Goal: Check status: Check status

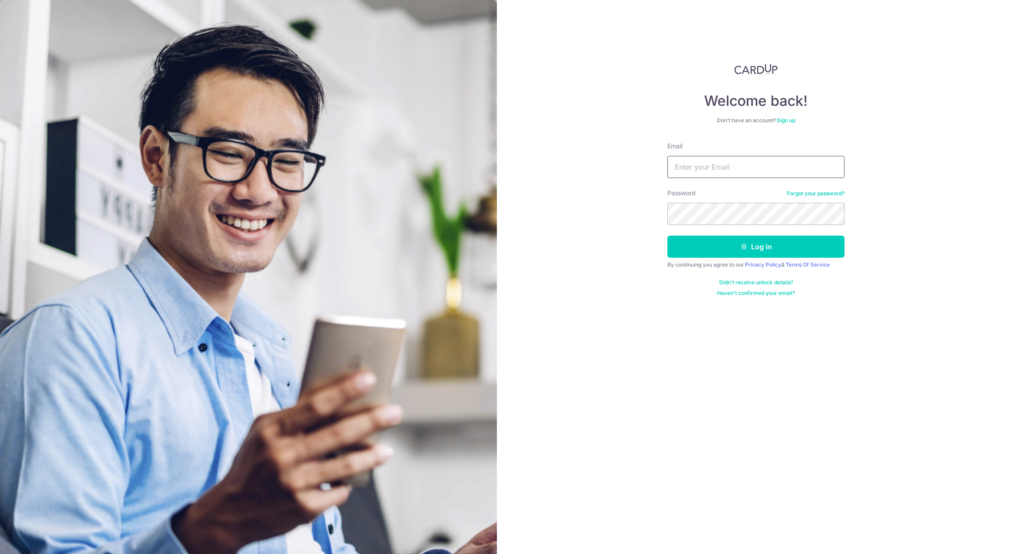
click at [740, 159] on input "Email" at bounding box center [755, 167] width 177 height 22
type input "[EMAIL_ADDRESS][DOMAIN_NAME]"
click at [667, 236] on button "Log in" at bounding box center [755, 247] width 177 height 22
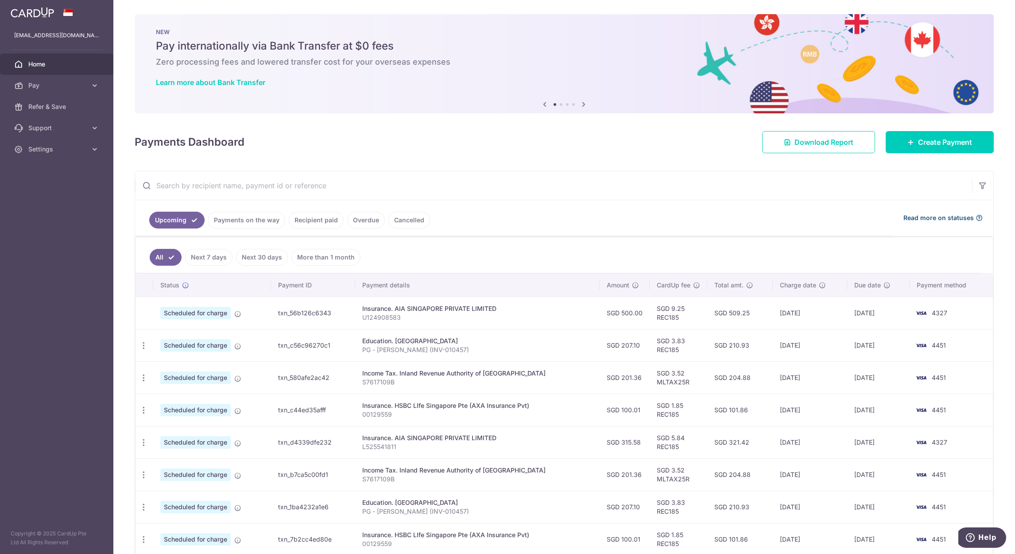
click at [934, 220] on span "Read more on statuses" at bounding box center [938, 217] width 70 height 9
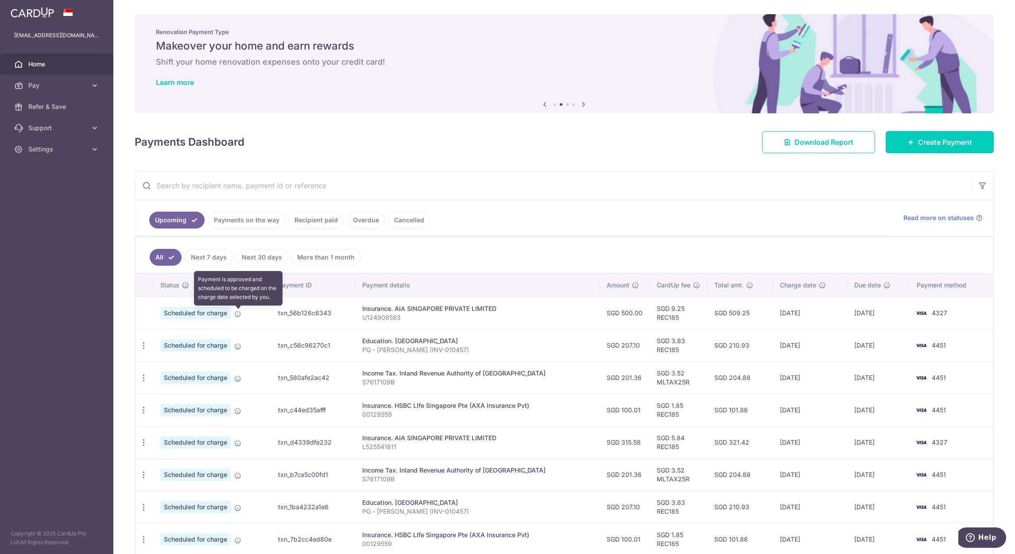
click at [240, 317] on icon at bounding box center [237, 313] width 7 height 7
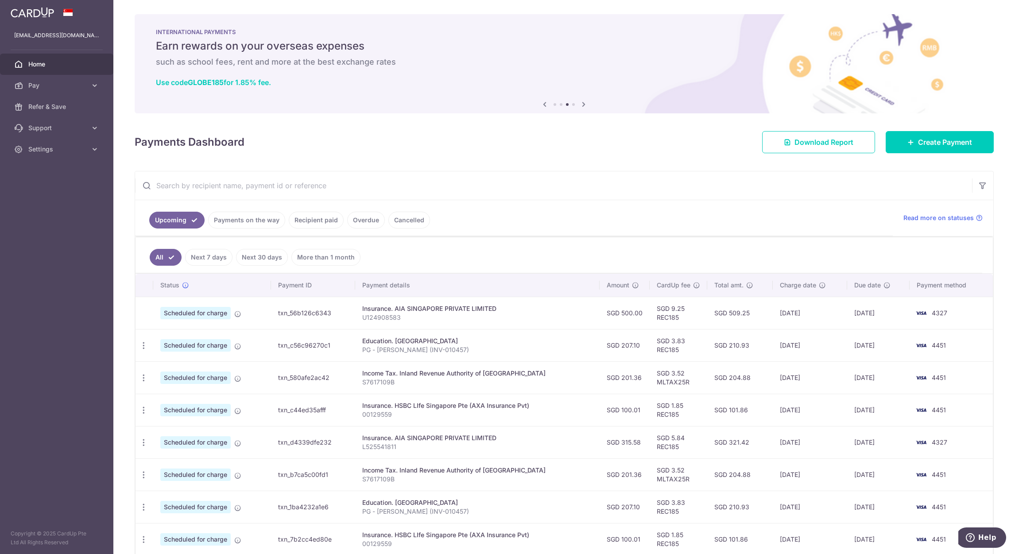
click at [214, 318] on span "Scheduled for charge" at bounding box center [195, 313] width 70 height 12
click at [210, 314] on span "Scheduled for charge" at bounding box center [195, 313] width 70 height 12
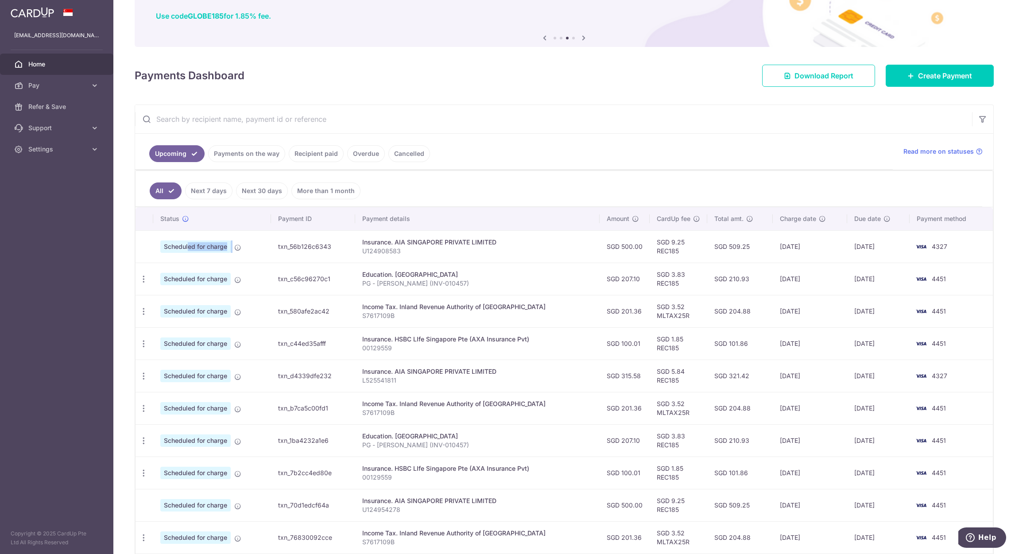
scroll to position [133, 0]
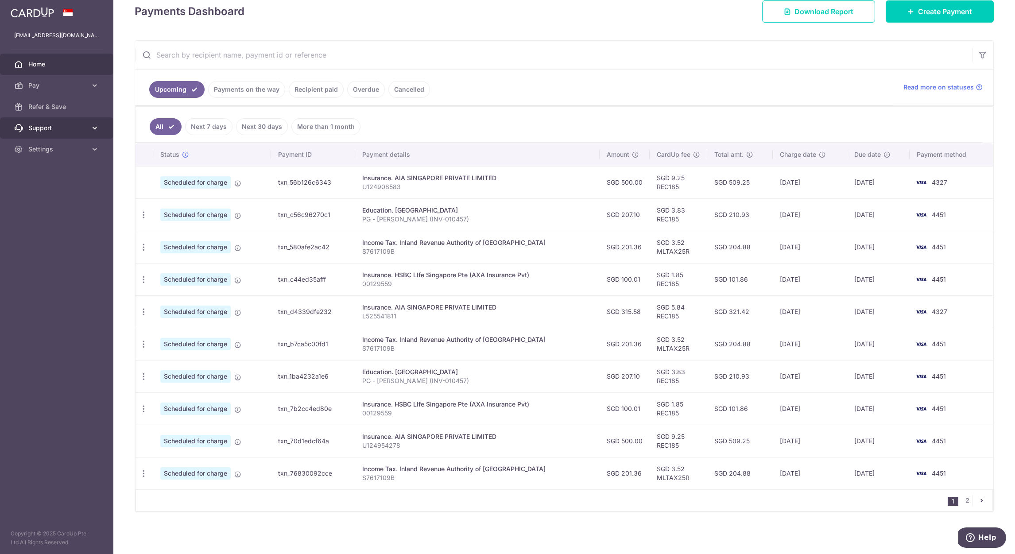
click at [92, 127] on icon at bounding box center [94, 128] width 9 height 9
click at [70, 167] on span "Contact Us" at bounding box center [57, 170] width 58 height 9
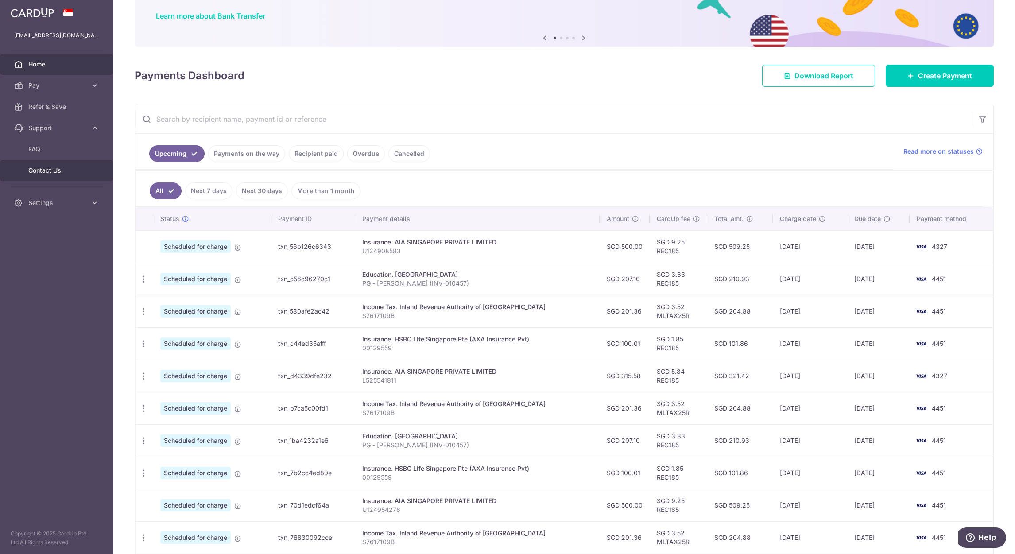
scroll to position [0, 0]
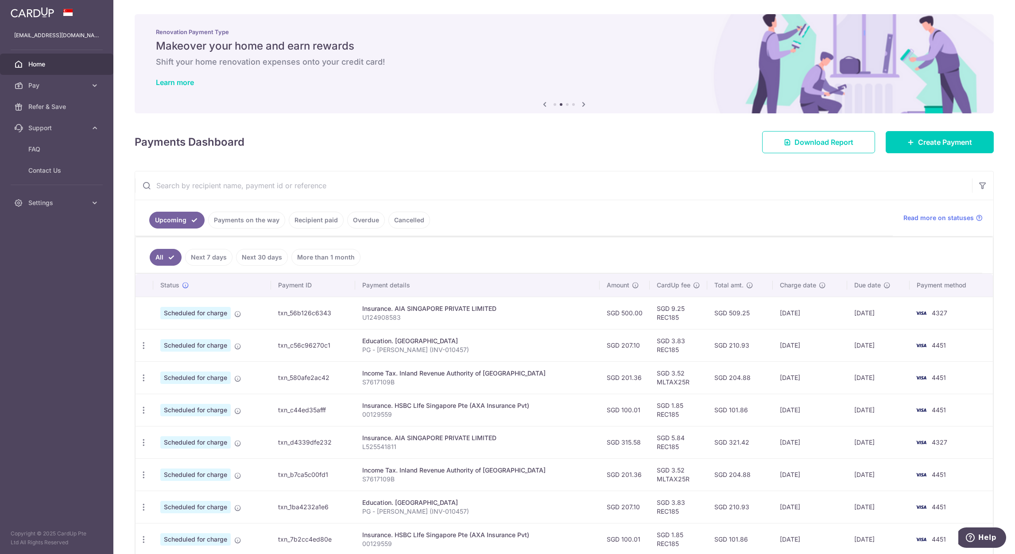
click at [46, 12] on img at bounding box center [32, 12] width 43 height 11
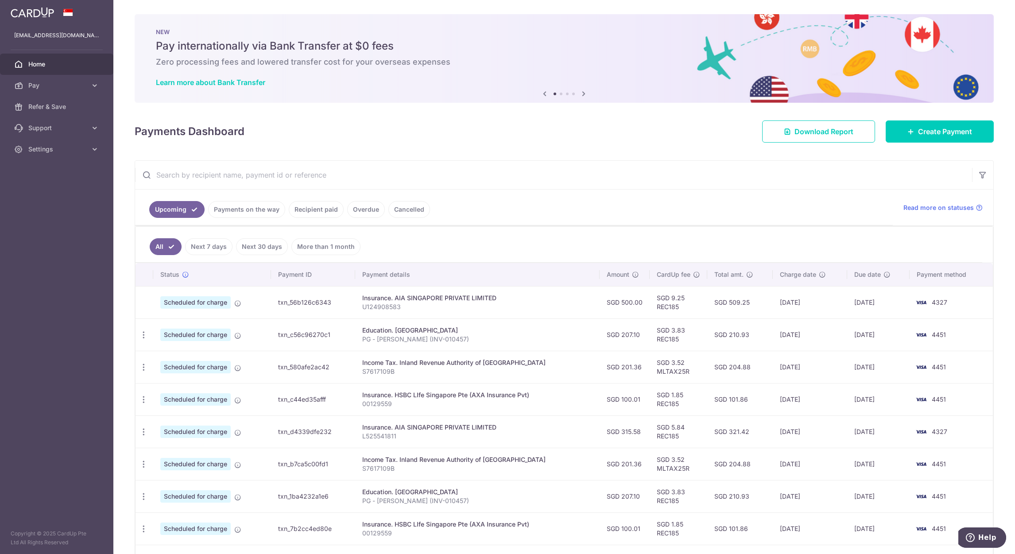
click at [46, 61] on span "Home" at bounding box center [57, 64] width 58 height 9
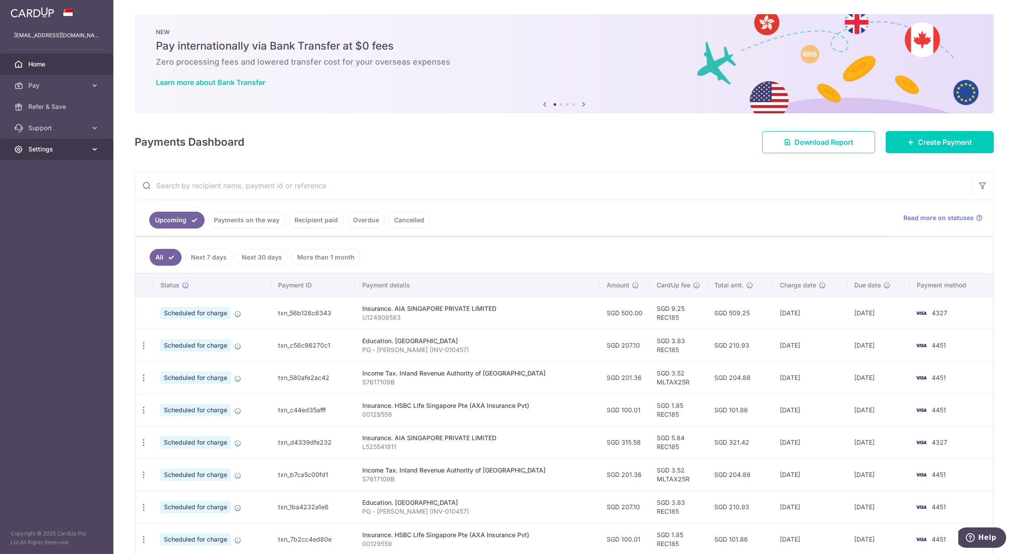
click at [66, 145] on span "Settings" at bounding box center [57, 149] width 58 height 9
click at [62, 167] on span "Account" at bounding box center [57, 170] width 58 height 9
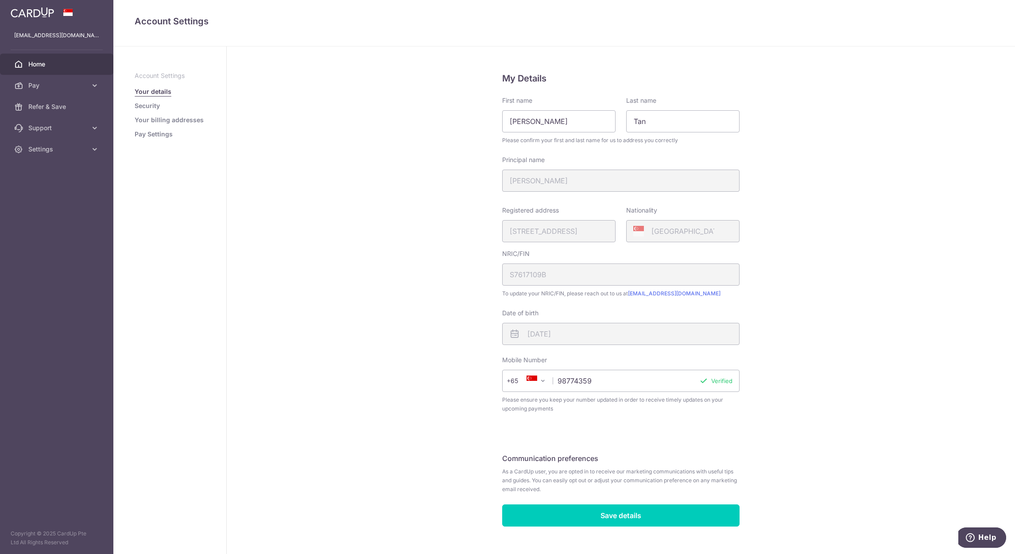
click at [43, 69] on link "Home" at bounding box center [56, 64] width 113 height 21
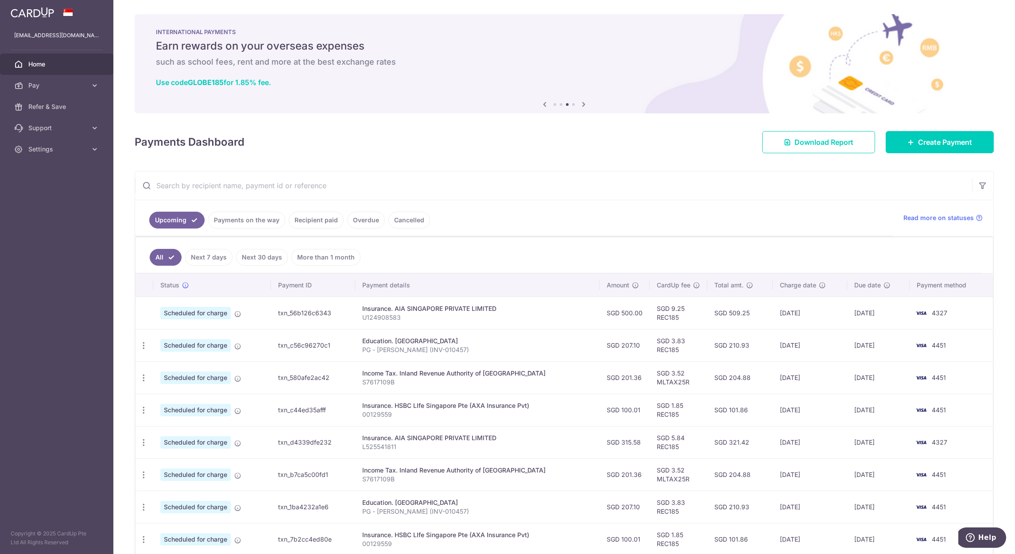
click at [283, 314] on td "txn_56b126c6343" at bounding box center [313, 313] width 84 height 32
click at [283, 313] on td "txn_56b126c6343" at bounding box center [313, 313] width 84 height 32
drag, startPoint x: 282, startPoint y: 313, endPoint x: 329, endPoint y: 313, distance: 46.9
click at [329, 313] on td "txn_56b126c6343" at bounding box center [313, 313] width 84 height 32
drag, startPoint x: 329, startPoint y: 313, endPoint x: 301, endPoint y: 313, distance: 27.5
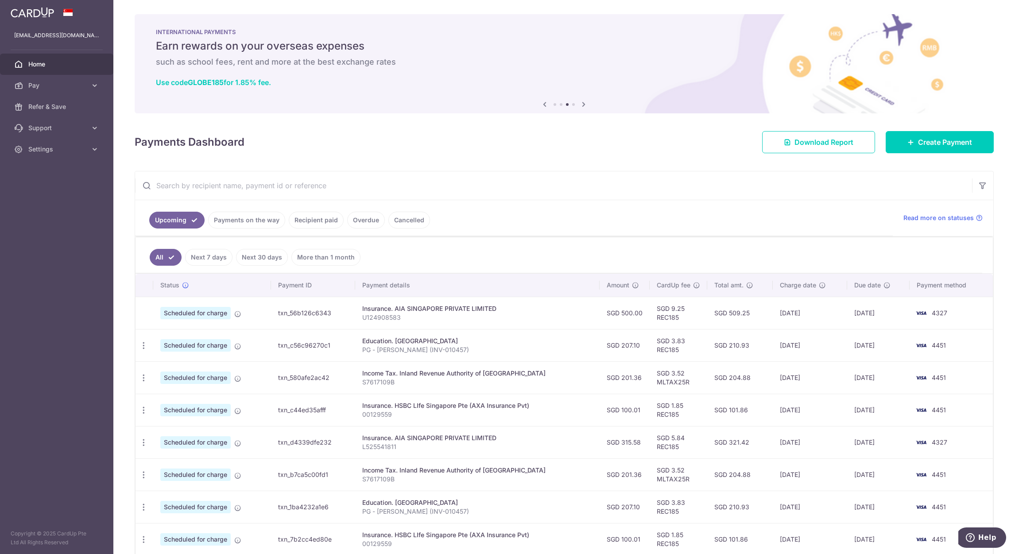
click at [301, 313] on td "txn_56b126c6343" at bounding box center [313, 313] width 84 height 32
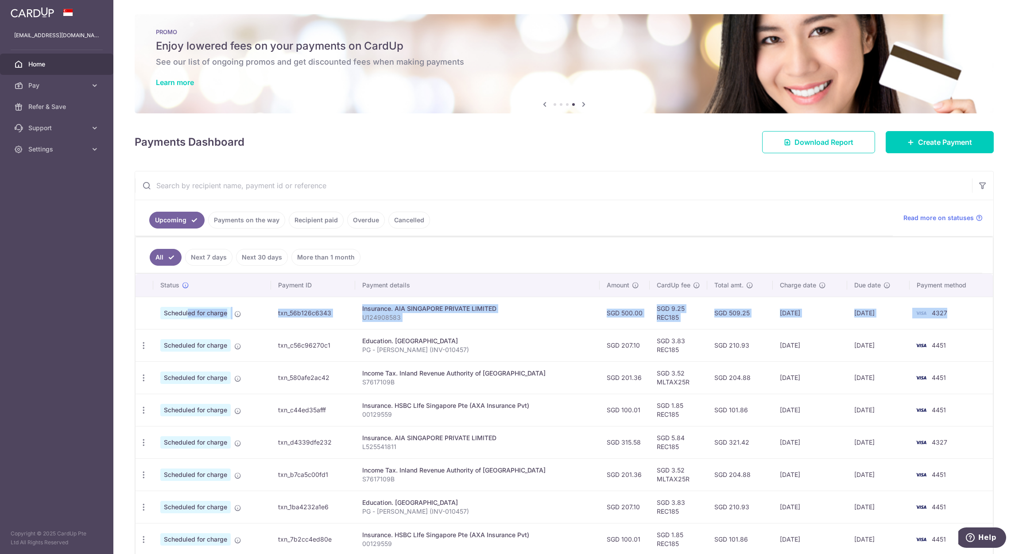
drag, startPoint x: 155, startPoint y: 318, endPoint x: 944, endPoint y: 315, distance: 789.4
click at [944, 315] on tr "Scheduled for charge txn_56b126c6343 Insurance. AIA SINGAPORE PRIVATE LIMITED U…" at bounding box center [563, 313] width 857 height 32
click at [421, 318] on p "U124908583" at bounding box center [477, 317] width 230 height 9
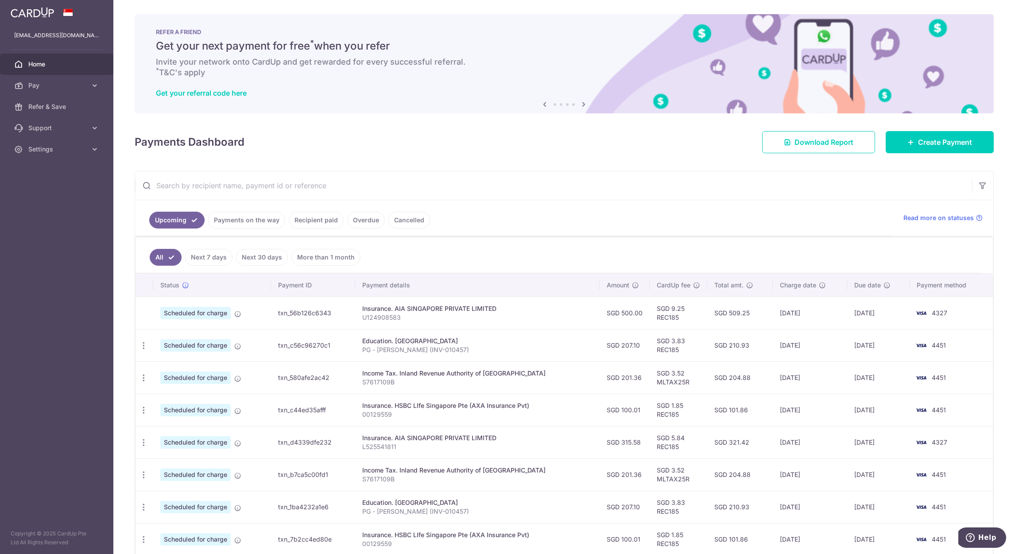
drag, startPoint x: 162, startPoint y: 315, endPoint x: 893, endPoint y: 322, distance: 730.5
click at [893, 322] on tr "Scheduled for charge txn_56b126c6343 Insurance. AIA SINGAPORE PRIVATE LIMITED U…" at bounding box center [563, 313] width 857 height 32
copy tr "Scheduled for charge txn_56b126c6343 Insurance. AIA SINGAPORE PRIVATE LIMITED U…"
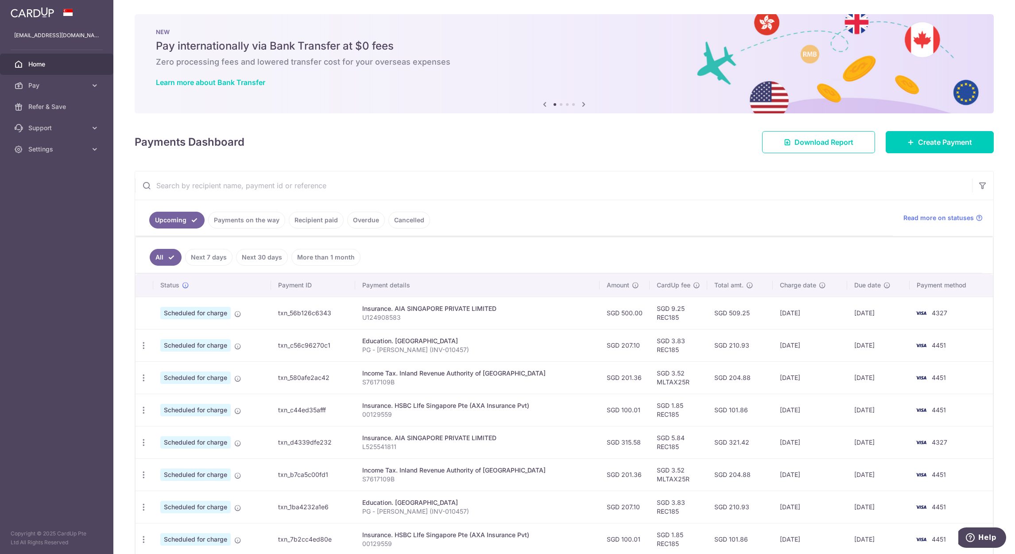
drag, startPoint x: 143, startPoint y: 346, endPoint x: 142, endPoint y: 362, distance: 15.9
click at [142, 361] on td "Update payment Cancel payment" at bounding box center [144, 345] width 18 height 32
click at [144, 348] on icon "button" at bounding box center [143, 345] width 9 height 9
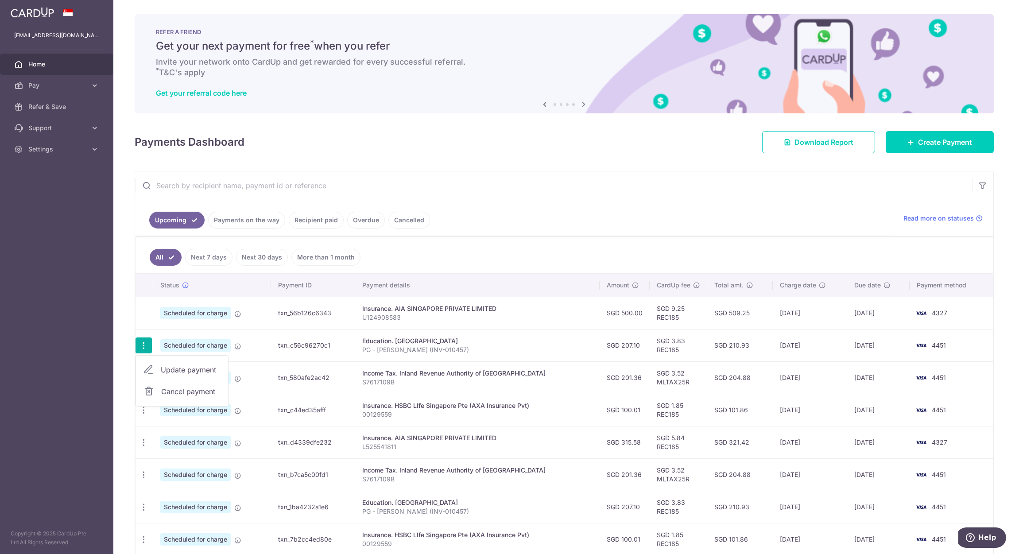
click at [158, 328] on td "Scheduled for charge" at bounding box center [212, 313] width 118 height 32
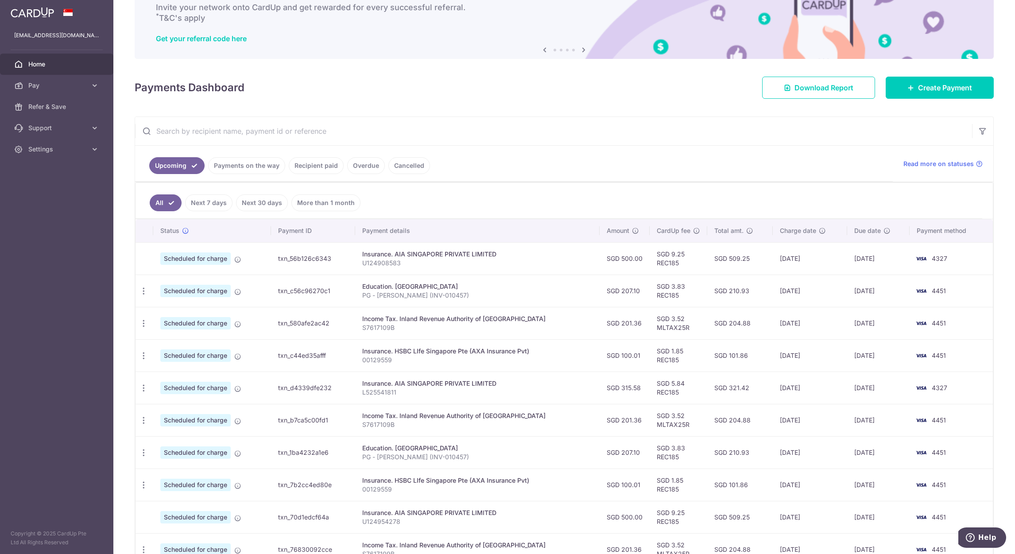
scroll to position [133, 0]
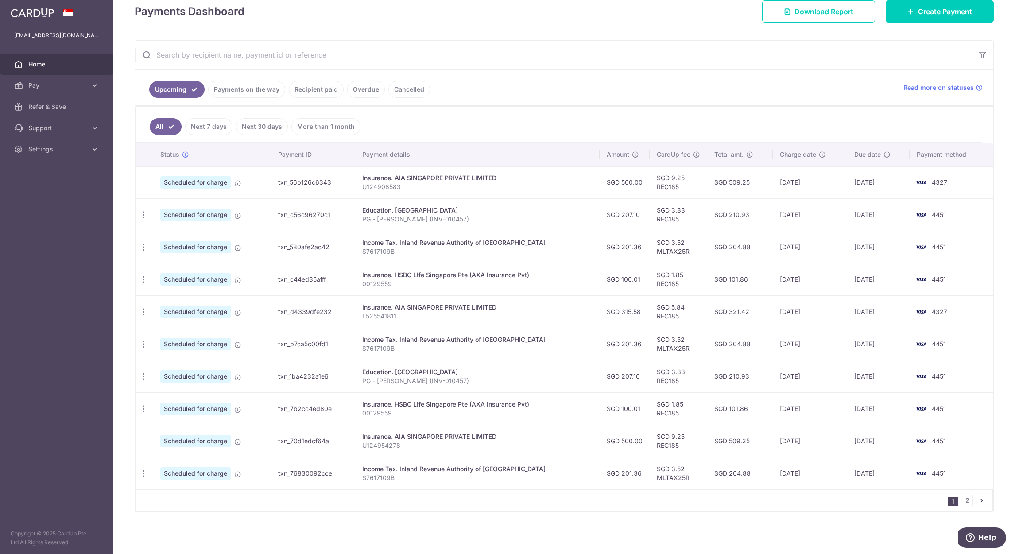
click at [208, 181] on span "Scheduled for charge" at bounding box center [195, 182] width 70 height 12
drag, startPoint x: 206, startPoint y: 181, endPoint x: 159, endPoint y: 180, distance: 46.9
click at [159, 180] on td "Scheduled for charge" at bounding box center [212, 182] width 118 height 32
click at [168, 182] on span "Scheduled for charge" at bounding box center [195, 182] width 70 height 12
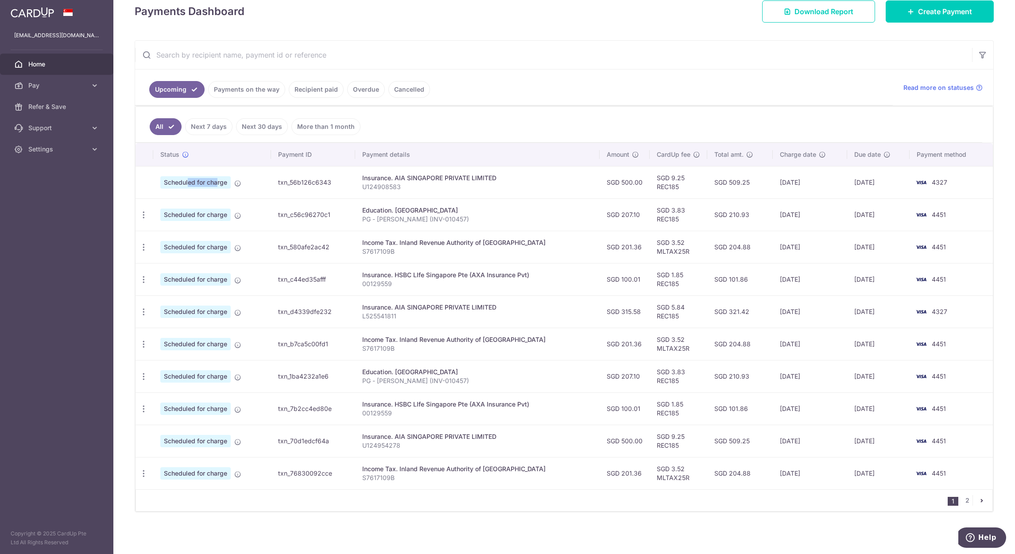
click at [168, 182] on span "Scheduled for charge" at bounding box center [195, 182] width 70 height 12
click at [49, 89] on span "Pay" at bounding box center [57, 85] width 58 height 9
click at [62, 114] on link "Payments" at bounding box center [56, 106] width 113 height 21
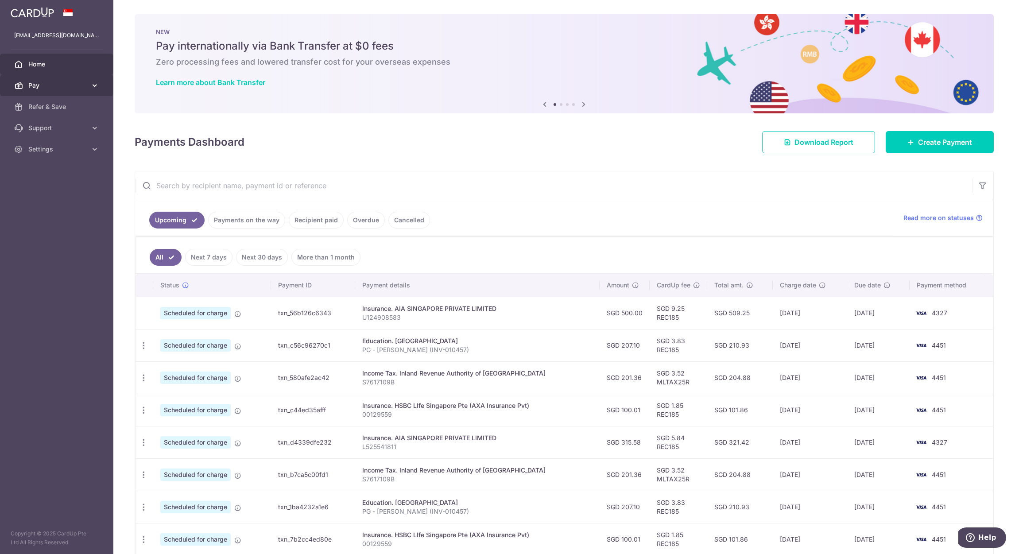
click at [69, 85] on span "Pay" at bounding box center [57, 85] width 58 height 9
click at [60, 146] on span "Cards" at bounding box center [57, 149] width 58 height 9
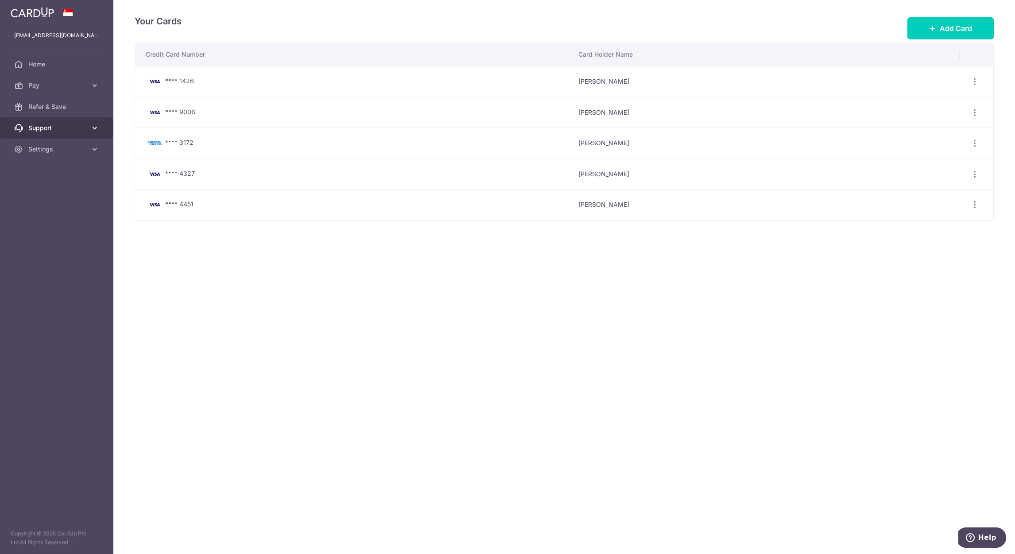
click at [58, 128] on span "Support" at bounding box center [57, 128] width 58 height 9
click at [51, 87] on span "Pay" at bounding box center [57, 85] width 58 height 9
click at [51, 106] on span "Payments" at bounding box center [57, 106] width 58 height 9
click at [30, 15] on img at bounding box center [32, 12] width 43 height 11
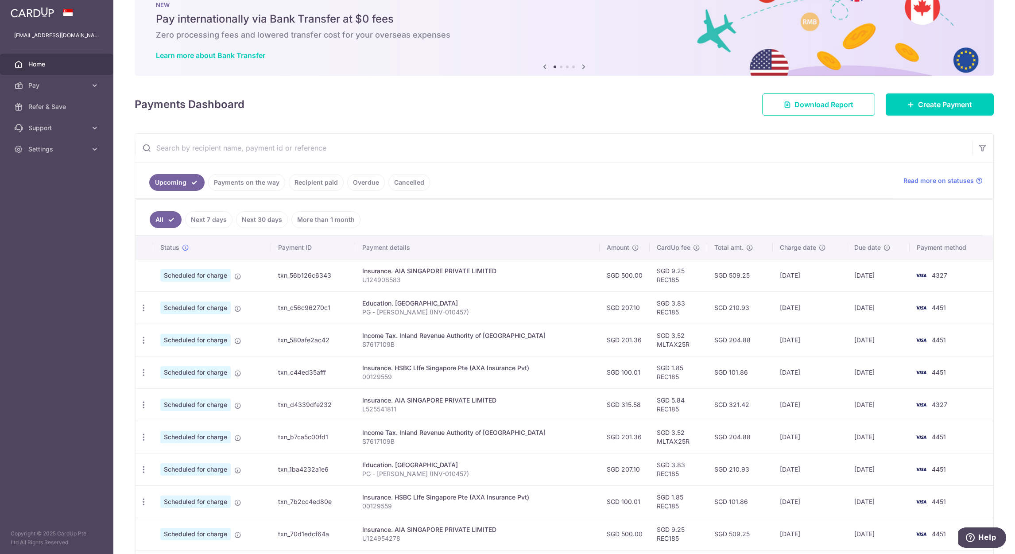
scroll to position [66, 0]
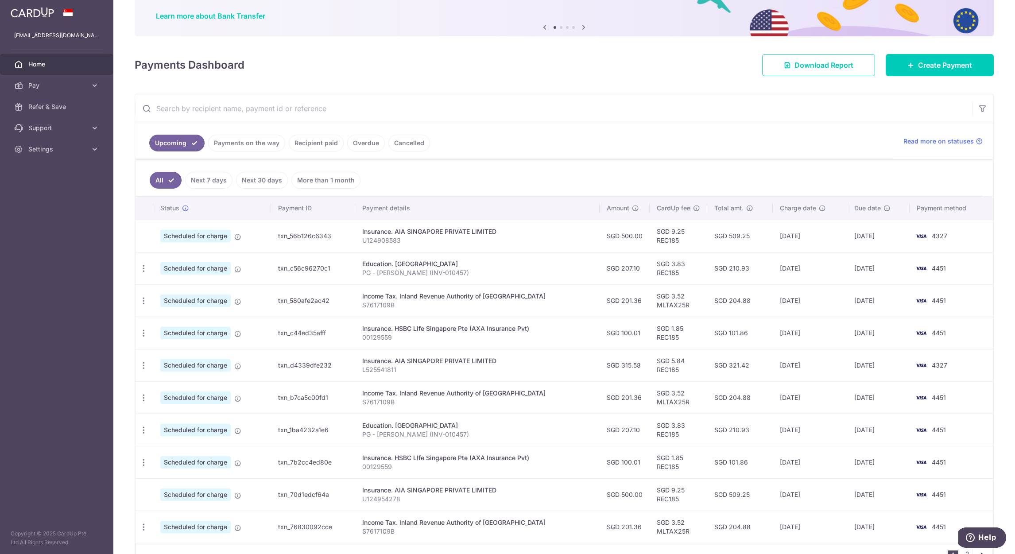
click at [932, 242] on td "4327" at bounding box center [950, 236] width 83 height 32
click at [372, 236] on div "Insurance. AIA SINGAPORE PRIVATE LIMITED" at bounding box center [477, 231] width 230 height 9
click at [333, 236] on td "txn_56b126c6343" at bounding box center [313, 236] width 84 height 32
click at [327, 236] on td "txn_56b126c6343" at bounding box center [313, 236] width 84 height 32
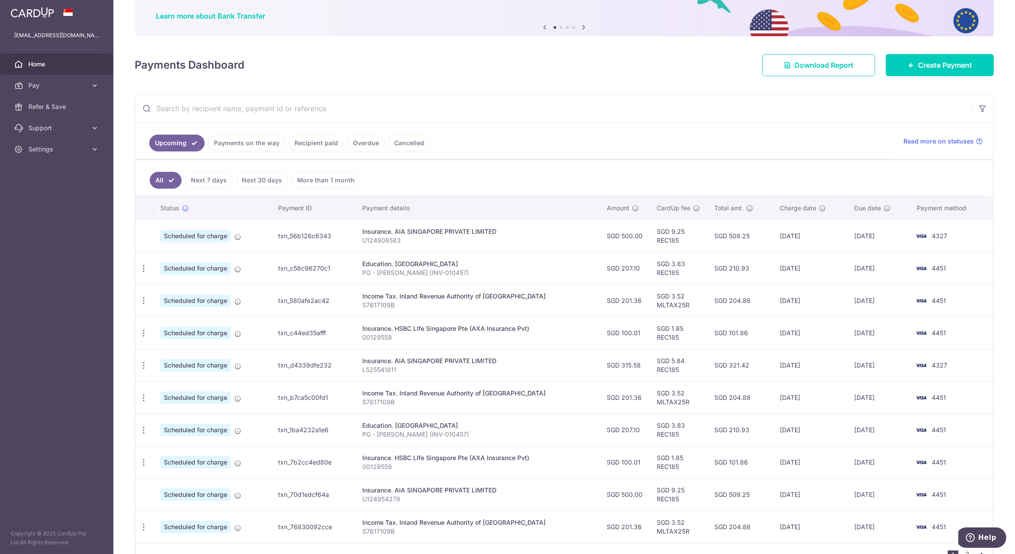
click at [327, 236] on td "txn_56b126c6343" at bounding box center [313, 236] width 84 height 32
click at [315, 240] on td "txn_56b126c6343" at bounding box center [313, 236] width 84 height 32
drag, startPoint x: 315, startPoint y: 240, endPoint x: 922, endPoint y: 239, distance: 607.0
click at [922, 239] on img at bounding box center [921, 236] width 18 height 11
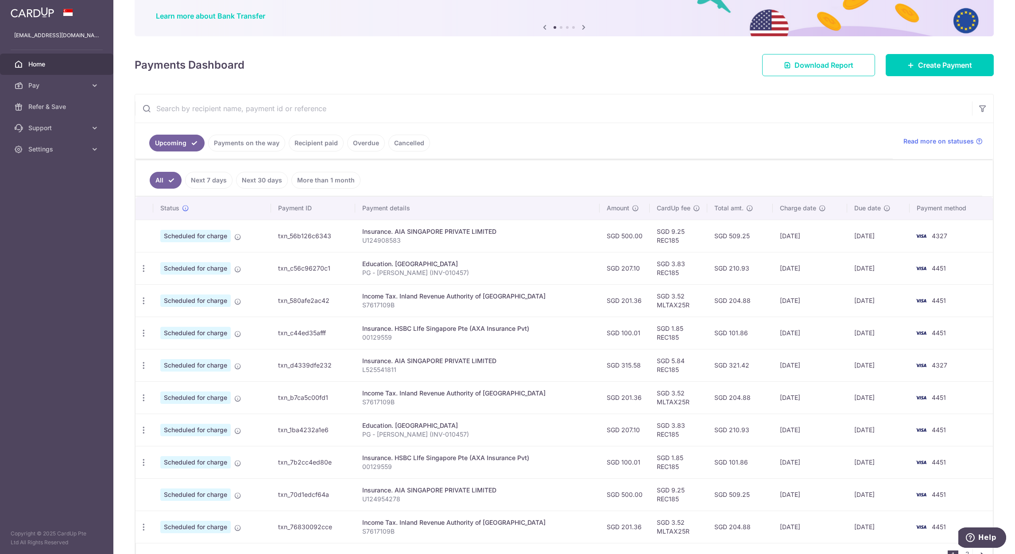
click at [921, 237] on img at bounding box center [921, 236] width 18 height 11
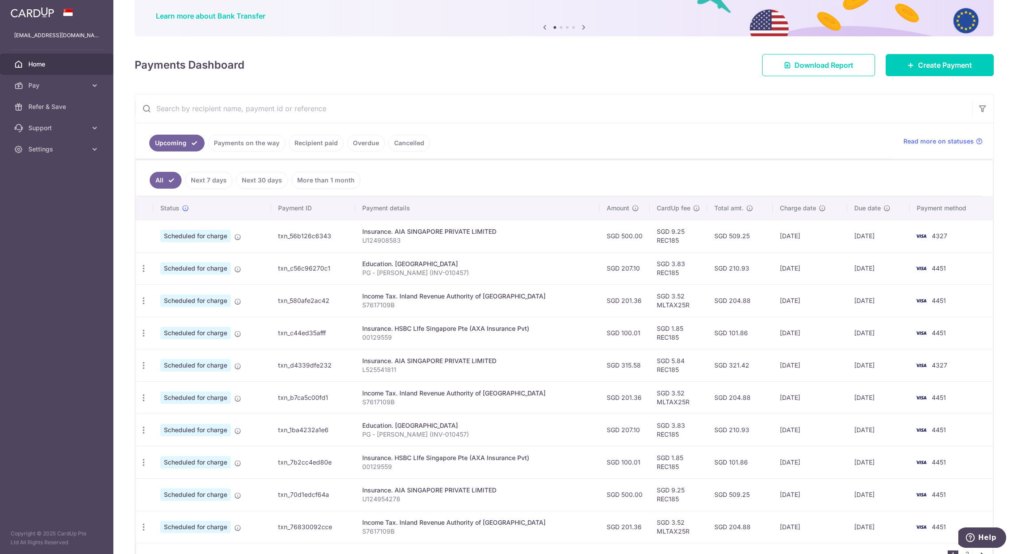
click at [921, 237] on img at bounding box center [921, 236] width 18 height 11
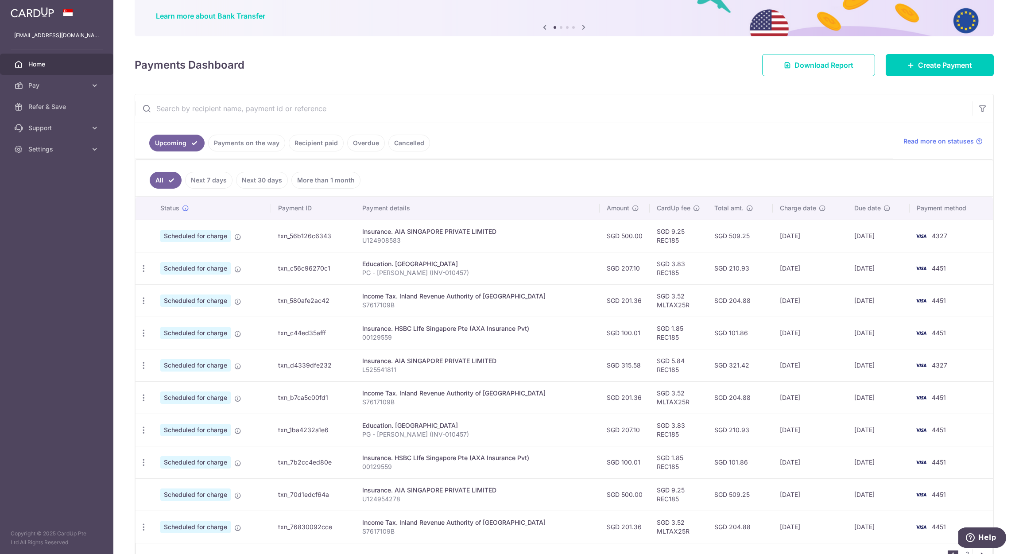
click at [921, 237] on img at bounding box center [921, 236] width 18 height 11
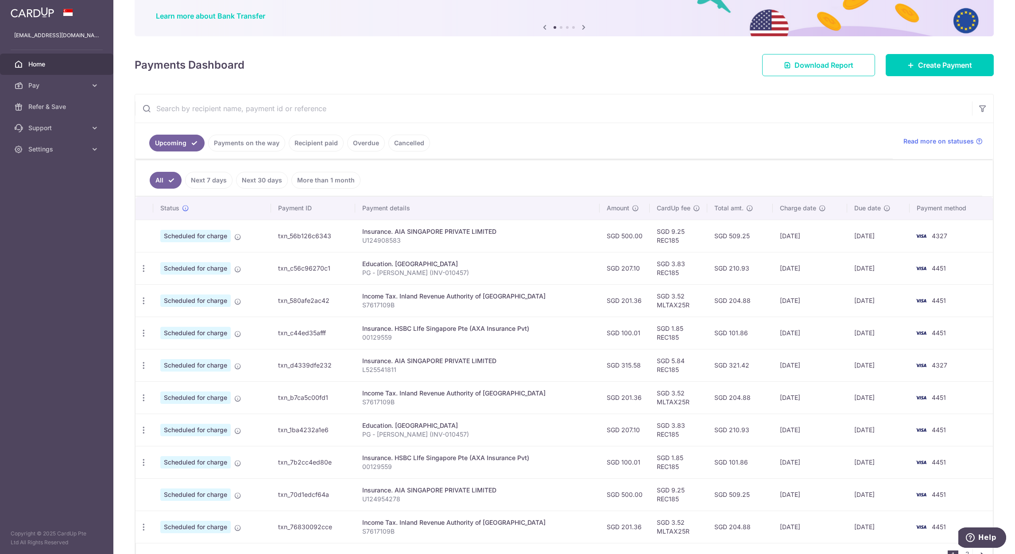
click at [921, 237] on img at bounding box center [921, 236] width 18 height 11
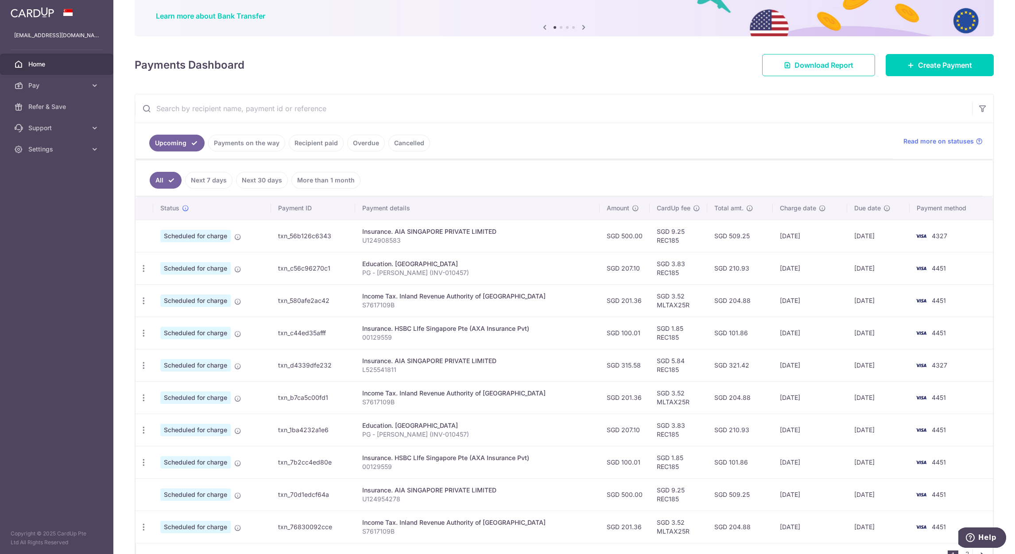
click at [921, 237] on img at bounding box center [921, 236] width 18 height 11
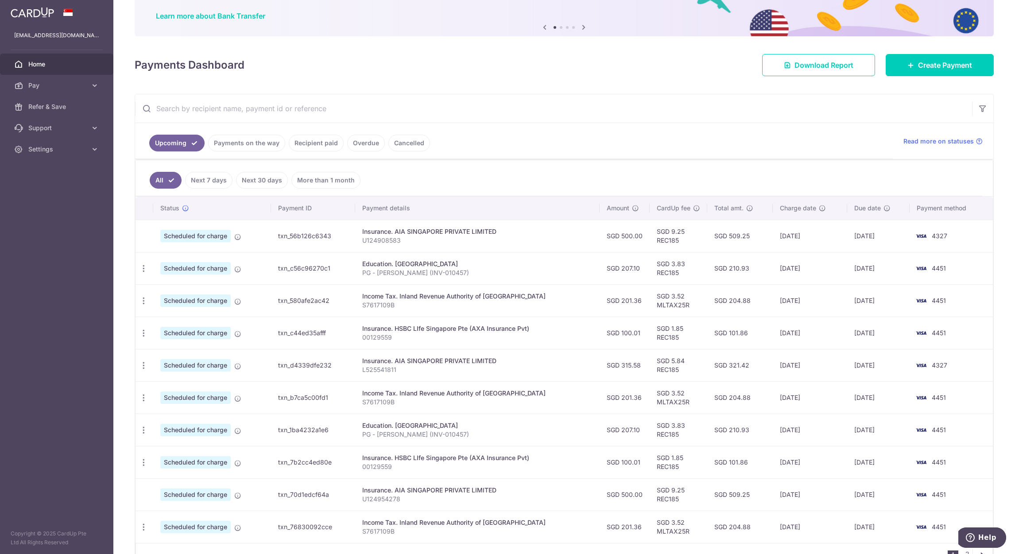
click at [921, 237] on img at bounding box center [921, 236] width 18 height 11
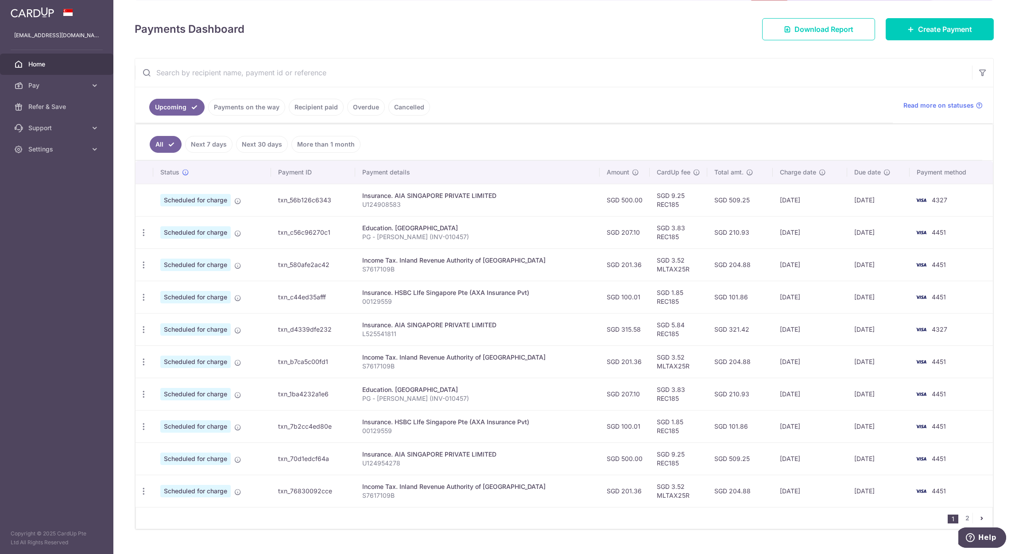
scroll to position [122, 0]
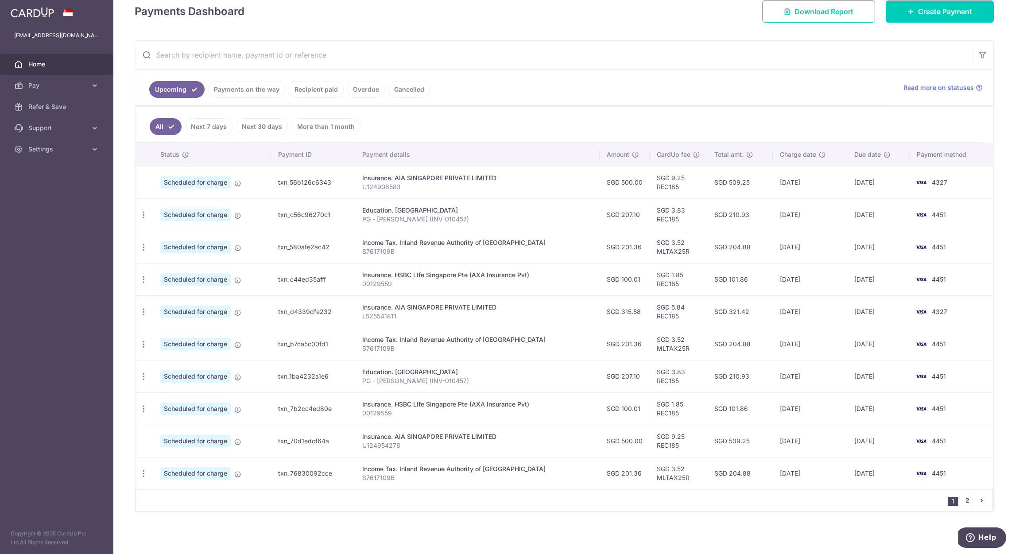
click at [962, 500] on link "2" at bounding box center [967, 500] width 11 height 11
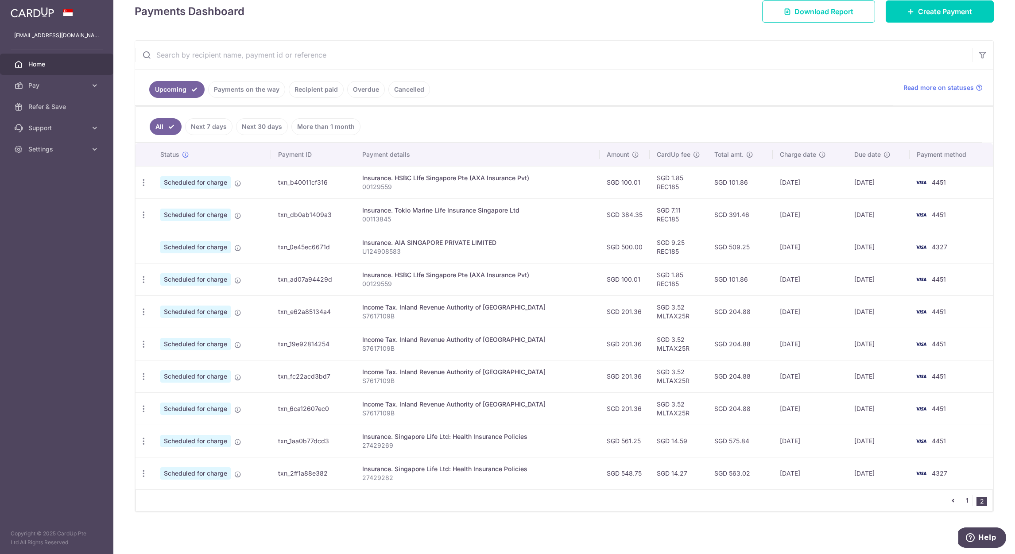
click at [962, 500] on link "1" at bounding box center [967, 500] width 11 height 11
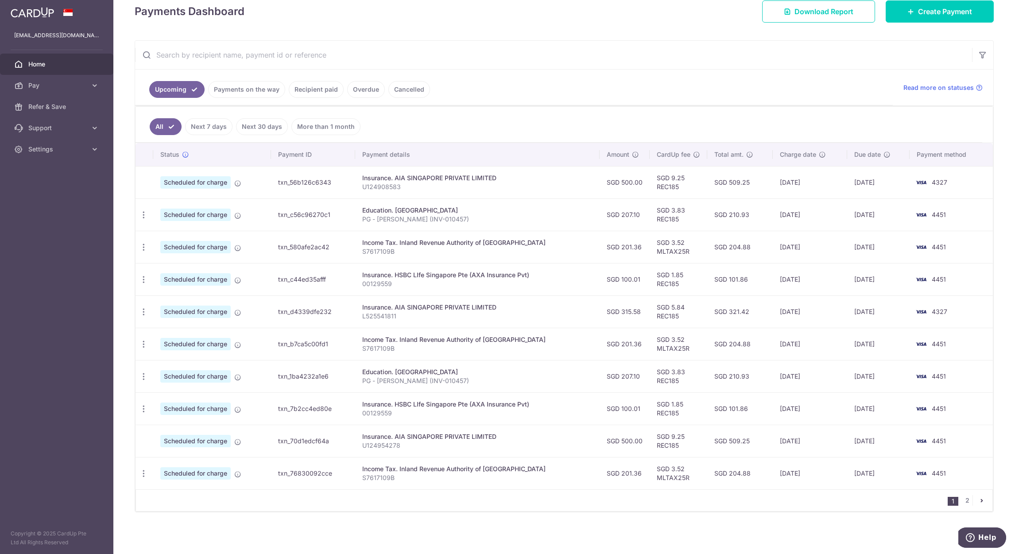
click at [216, 442] on span "Scheduled for charge" at bounding box center [195, 441] width 70 height 12
click at [962, 497] on link "2" at bounding box center [967, 500] width 11 height 11
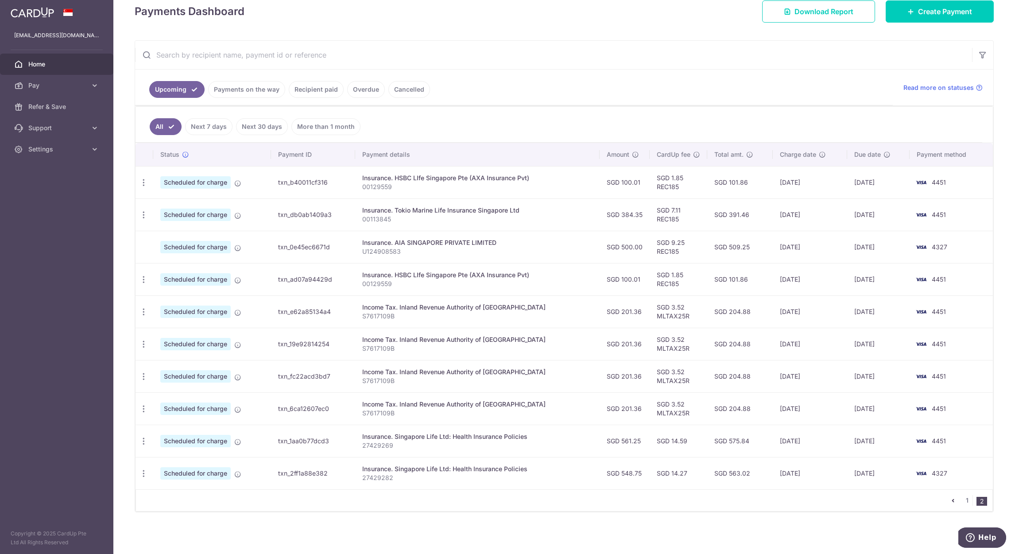
scroll to position [0, 0]
